Goal: Leave review/rating: Share an evaluation or opinion about a product, service, or content

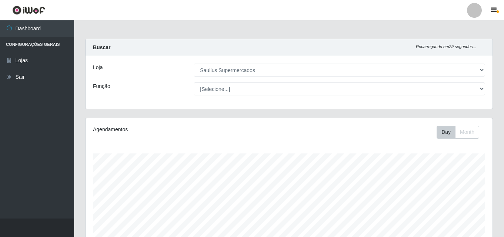
select select "423"
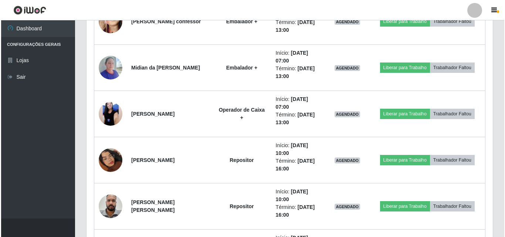
scroll to position [196, 0]
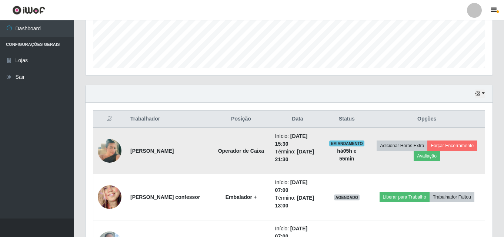
click at [108, 145] on img at bounding box center [110, 151] width 24 height 42
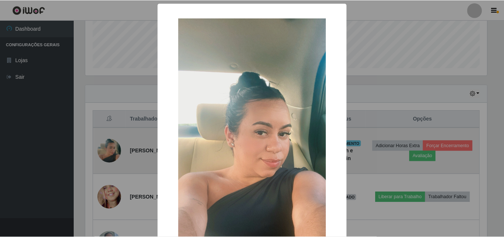
scroll to position [154, 403]
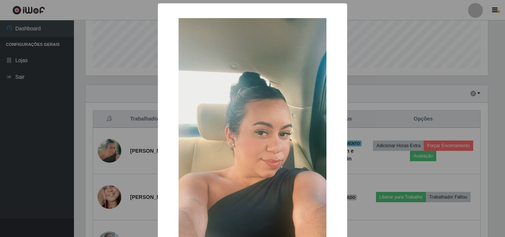
drag, startPoint x: 11, startPoint y: 152, endPoint x: 97, endPoint y: 130, distance: 88.7
click at [11, 153] on div "× OK Cancel" at bounding box center [252, 118] width 505 height 237
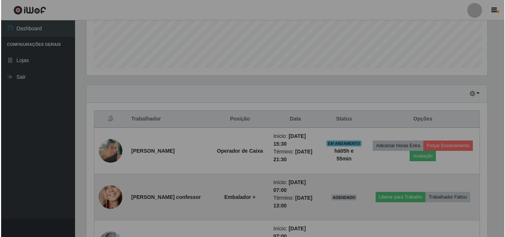
scroll to position [154, 407]
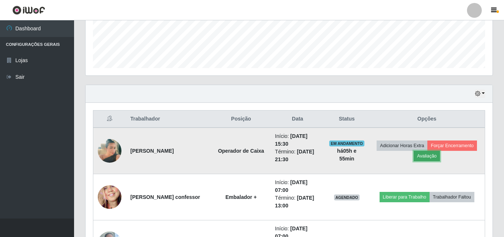
click at [437, 156] on button "Avaliação" at bounding box center [426, 156] width 26 height 10
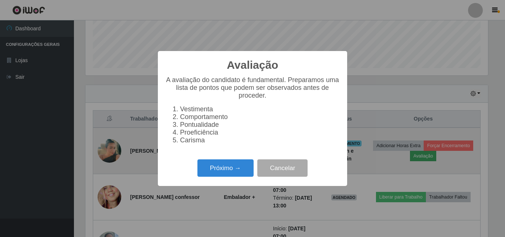
scroll to position [154, 403]
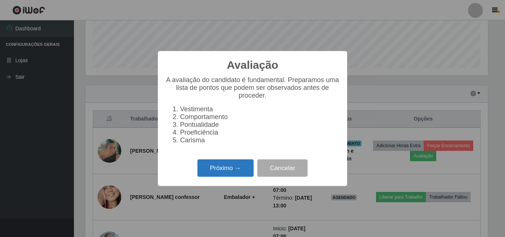
click at [227, 174] on button "Próximo →" at bounding box center [226, 167] width 56 height 17
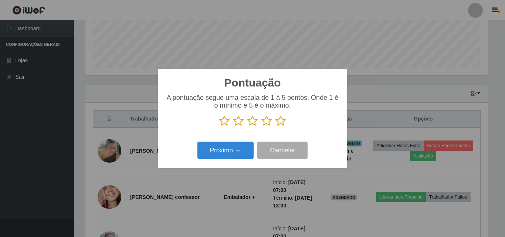
scroll to position [369819, 369570]
click at [224, 122] on icon at bounding box center [224, 120] width 10 height 11
click at [219, 127] on input "radio" at bounding box center [219, 127] width 0 height 0
click at [240, 121] on icon at bounding box center [238, 120] width 10 height 11
click at [233, 127] on input "radio" at bounding box center [233, 127] width 0 height 0
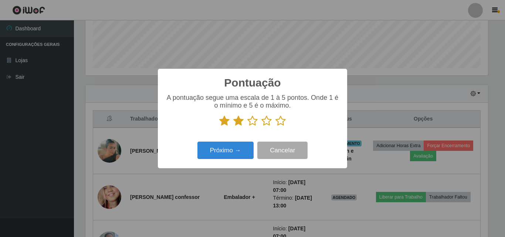
click at [254, 122] on icon at bounding box center [253, 120] width 10 height 11
click at [248, 127] on input "radio" at bounding box center [248, 127] width 0 height 0
click at [267, 121] on icon at bounding box center [267, 120] width 10 height 11
click at [262, 127] on input "radio" at bounding box center [262, 127] width 0 height 0
click at [282, 119] on icon at bounding box center [281, 120] width 10 height 11
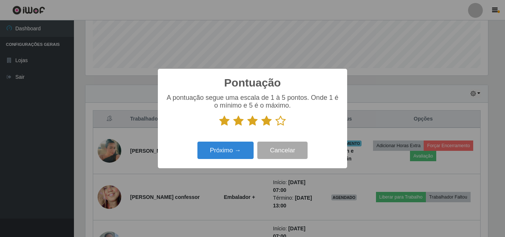
click at [276, 127] on input "radio" at bounding box center [276, 127] width 0 height 0
click at [241, 148] on button "Próximo →" at bounding box center [226, 150] width 56 height 17
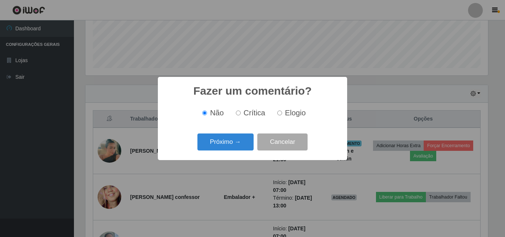
click at [277, 113] on input "Elogio" at bounding box center [279, 113] width 5 height 5
radio input "true"
click at [242, 141] on button "Próximo →" at bounding box center [226, 142] width 56 height 17
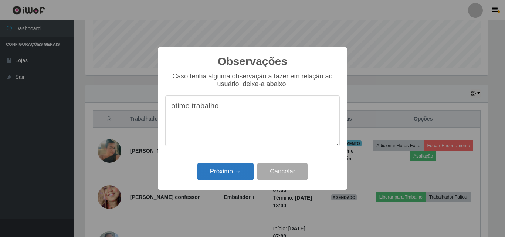
type textarea "otimo trabalho"
click at [213, 174] on button "Próximo →" at bounding box center [226, 171] width 56 height 17
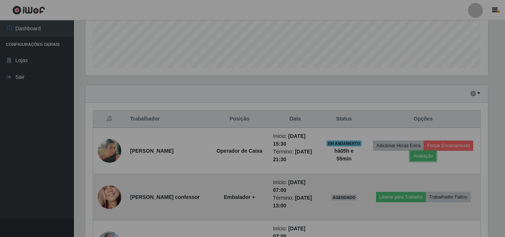
scroll to position [154, 407]
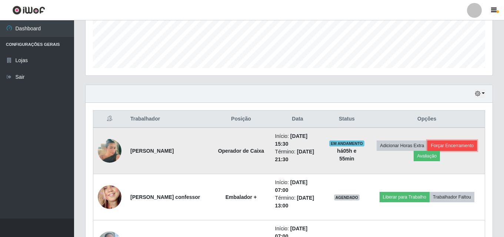
click at [473, 145] on button "Forçar Encerramento" at bounding box center [452, 146] width 50 height 10
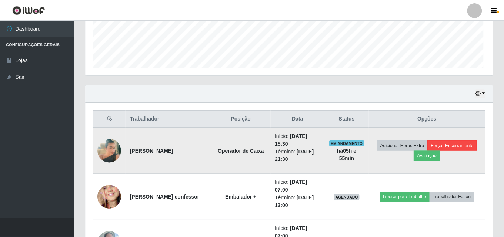
scroll to position [154, 403]
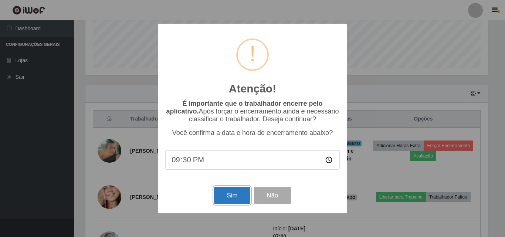
click at [239, 196] on button "Sim" at bounding box center [232, 195] width 36 height 17
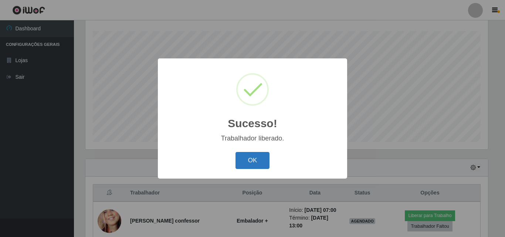
click at [255, 152] on button "OK" at bounding box center [253, 160] width 34 height 17
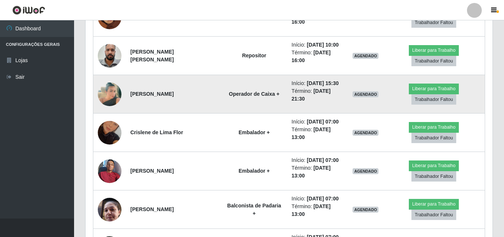
scroll to position [455, 0]
